Goal: Task Accomplishment & Management: Manage account settings

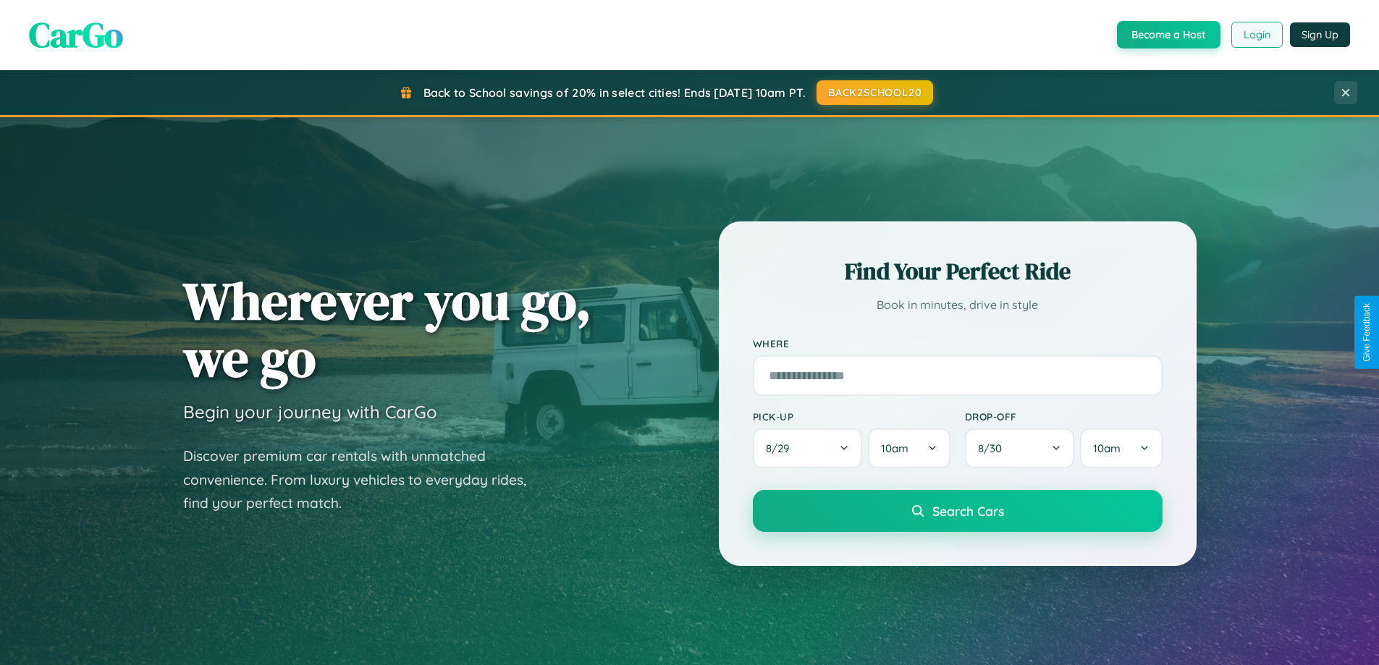
click at [1256, 35] on button "Login" at bounding box center [1256, 35] width 51 height 26
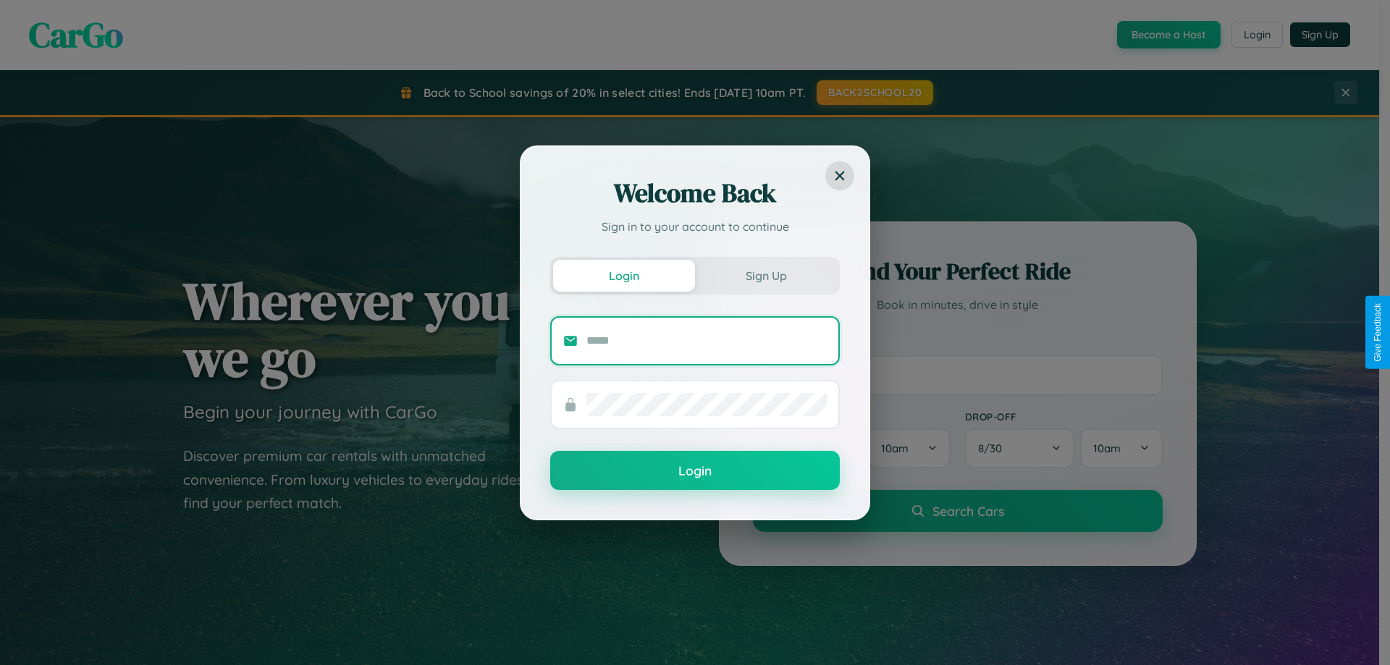
click at [706, 340] on input "text" at bounding box center [706, 340] width 240 height 23
type input "**********"
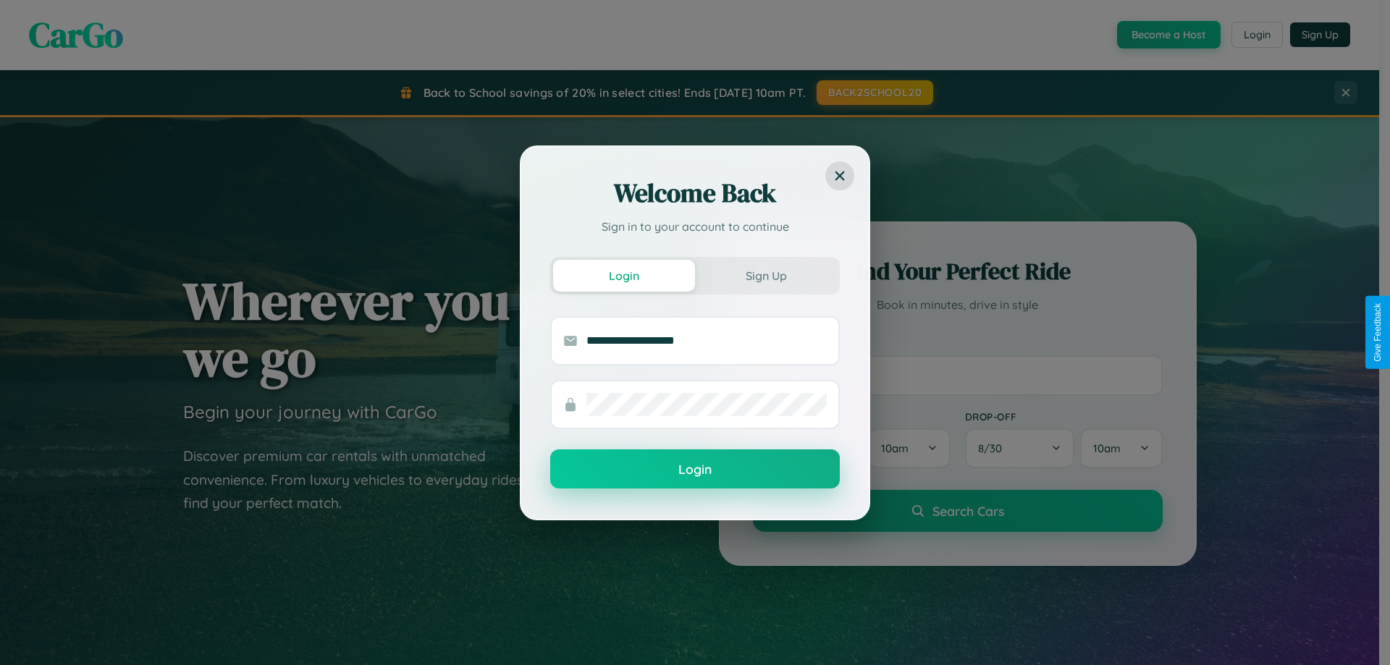
click at [695, 470] on button "Login" at bounding box center [694, 468] width 289 height 39
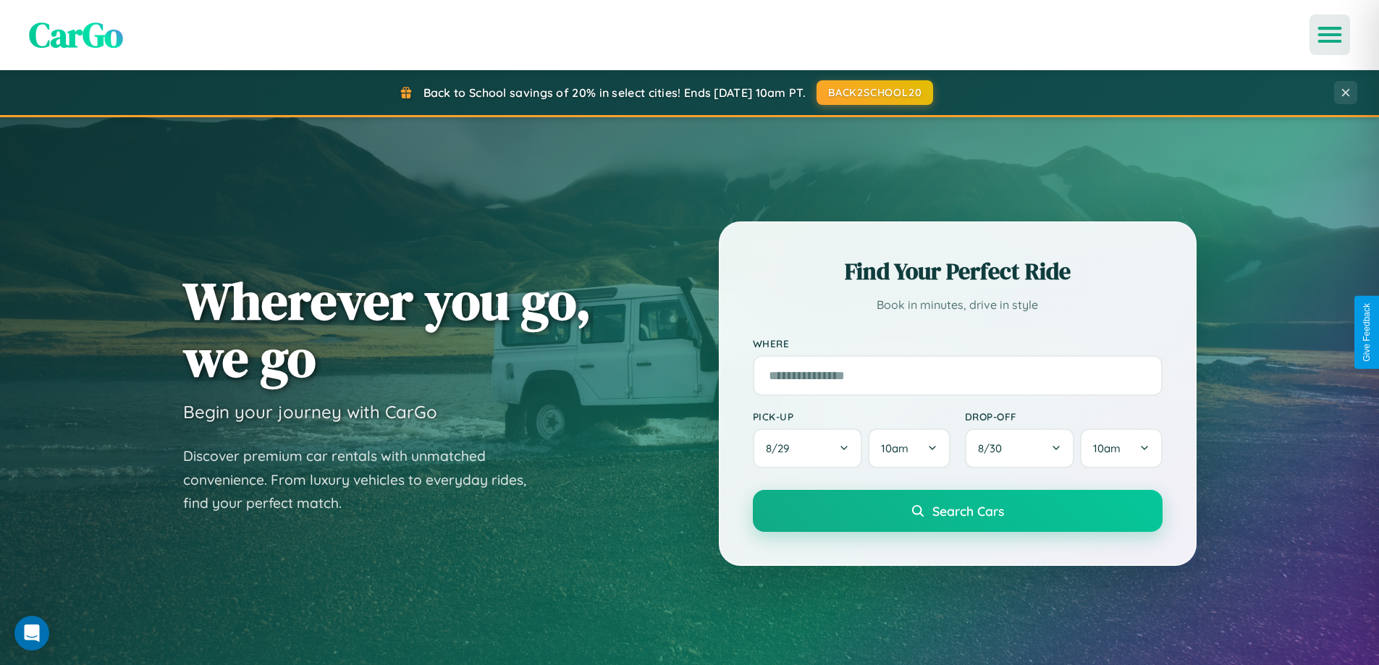
click at [1329, 35] on icon "Open menu" at bounding box center [1329, 34] width 21 height 13
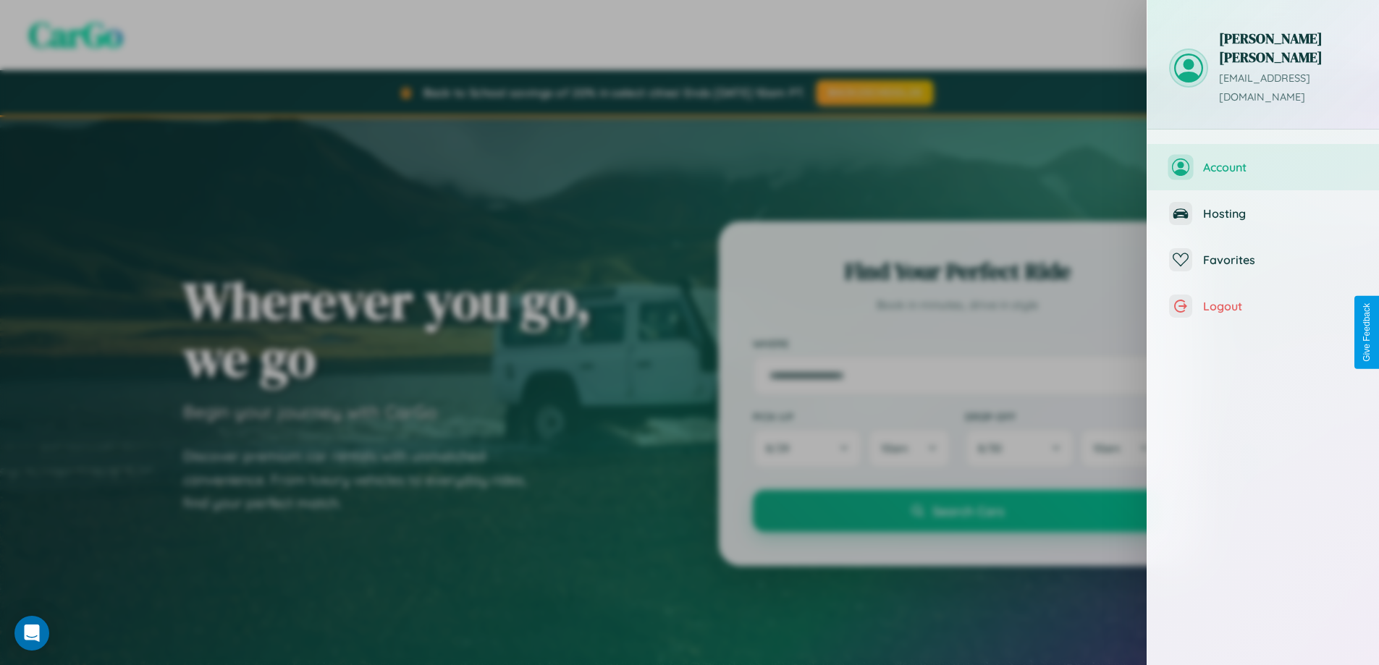
click at [1263, 160] on span "Account" at bounding box center [1280, 167] width 154 height 14
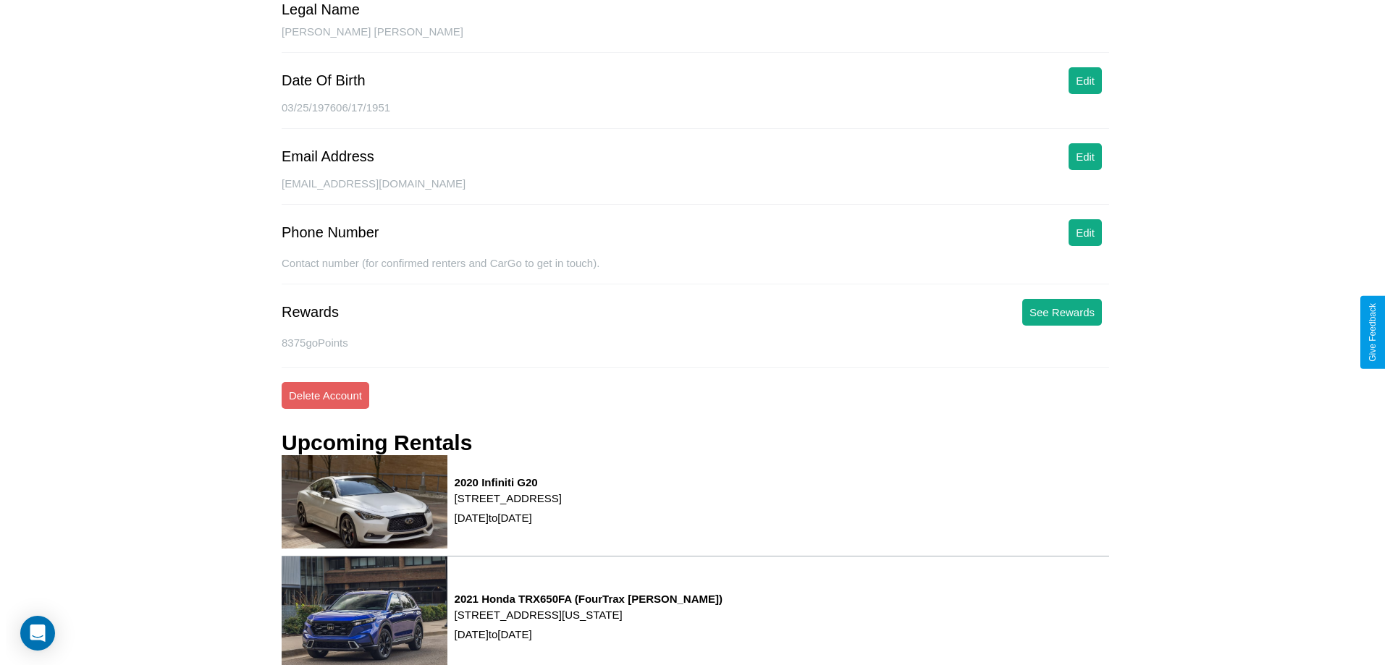
scroll to position [196, 0]
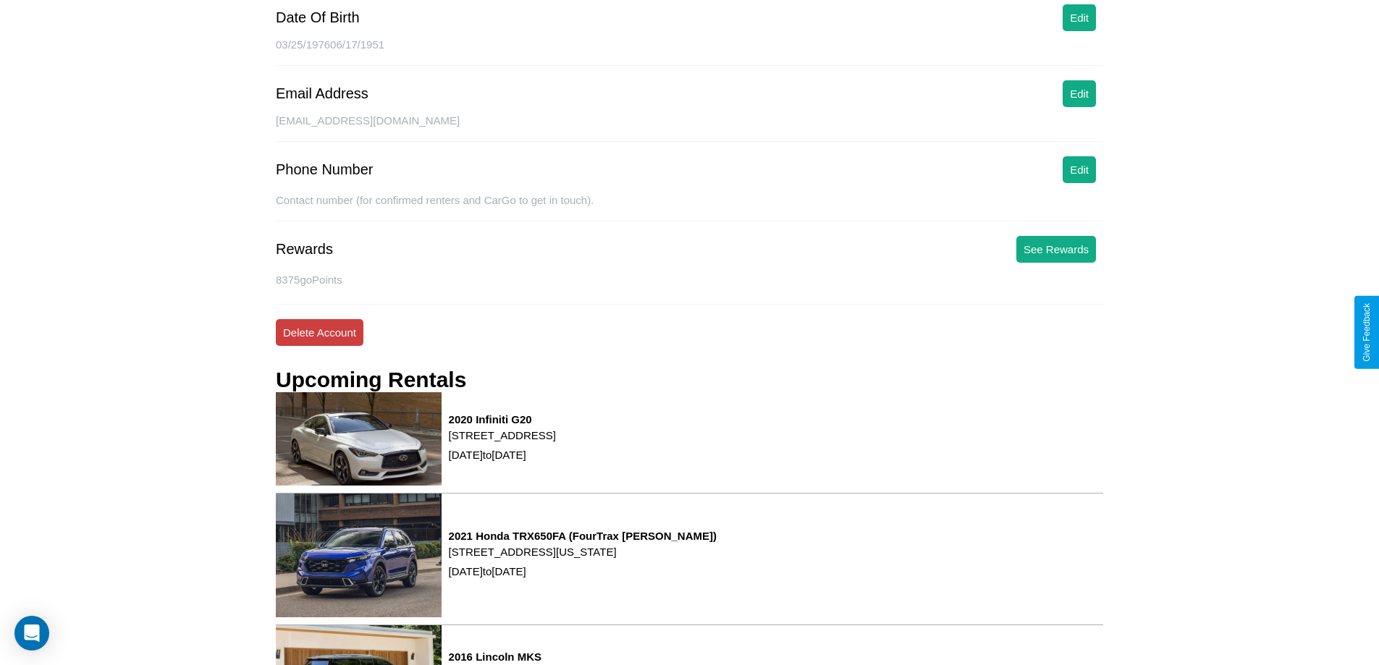
click at [319, 332] on button "Delete Account" at bounding box center [320, 332] width 88 height 27
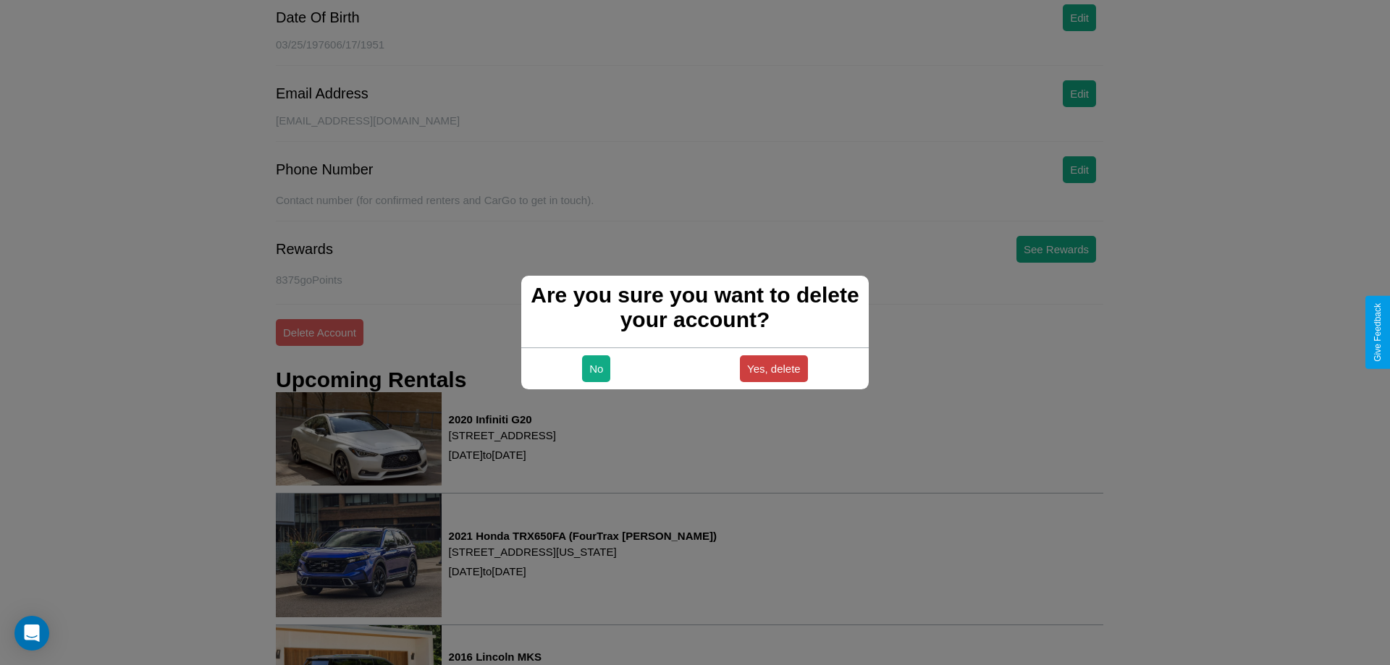
click at [773, 368] on button "Yes, delete" at bounding box center [774, 368] width 68 height 27
